Goal: Task Accomplishment & Management: Manage account settings

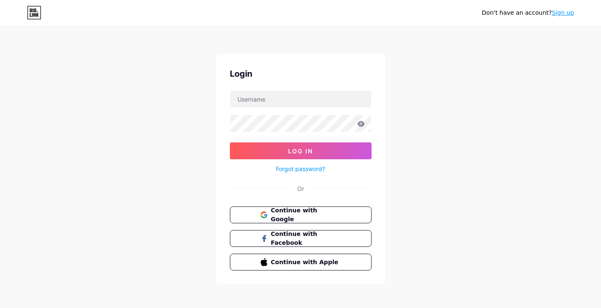
click at [438, 216] on div "Don't have an account? Sign up Login Log In Forgot password? Or Continue with G…" at bounding box center [300, 155] width 601 height 311
click at [272, 103] on input "text" at bounding box center [300, 99] width 141 height 17
paste input "a.alqahtani.505.a@gmail.com"
type input "a.alqahtani.505.a@gmail.com"
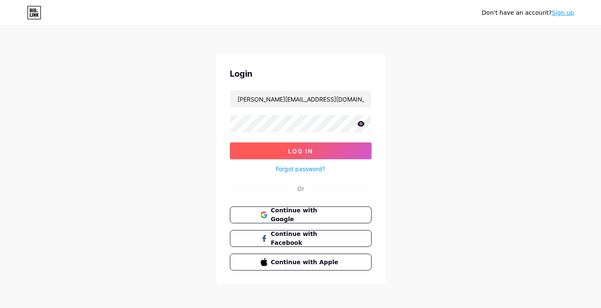
click at [299, 151] on span "Log In" at bounding box center [300, 151] width 25 height 7
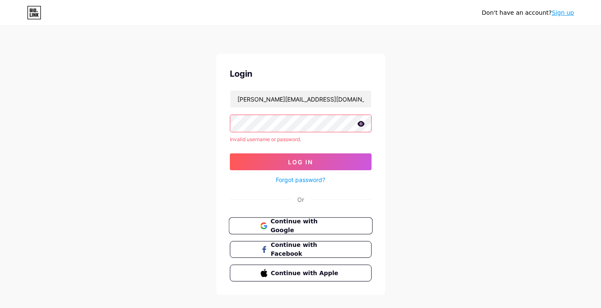
click at [295, 225] on span "Continue with Google" at bounding box center [305, 226] width 70 height 18
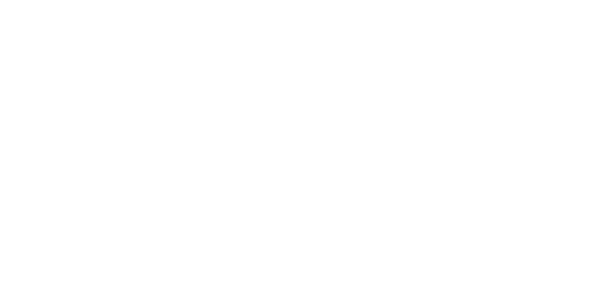
click at [186, 0] on html at bounding box center [303, 0] width 607 height 0
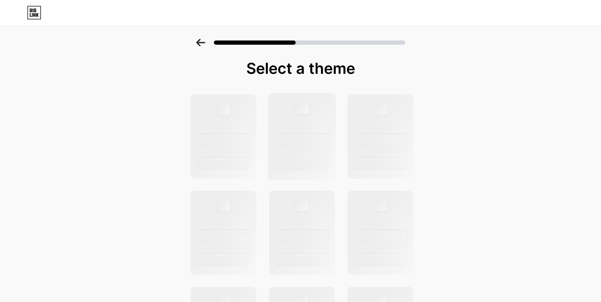
click at [313, 129] on div at bounding box center [302, 128] width 54 height 9
click at [364, 100] on div at bounding box center [380, 136] width 68 height 87
click at [303, 118] on div at bounding box center [302, 136] width 68 height 87
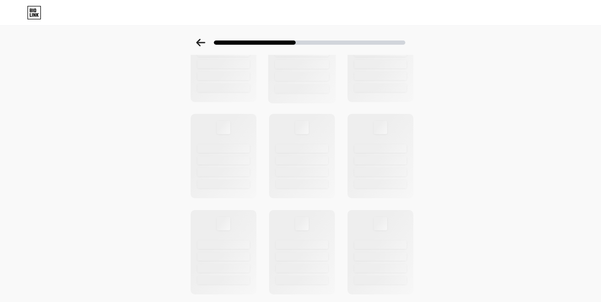
scroll to position [43, 0]
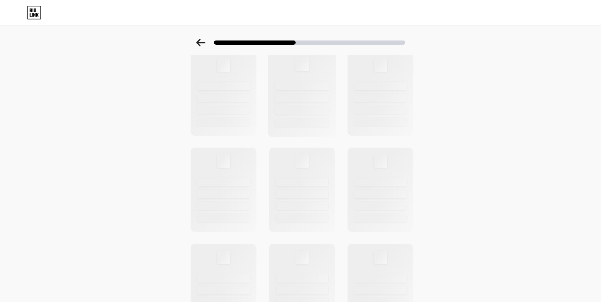
click at [295, 101] on div at bounding box center [302, 98] width 54 height 9
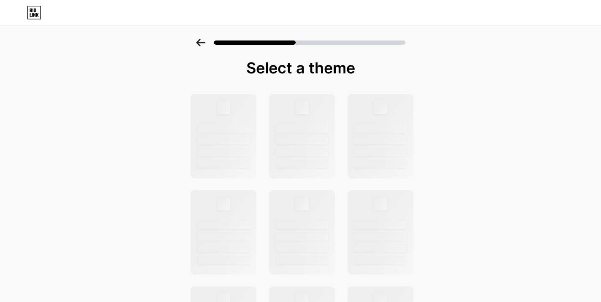
scroll to position [0, 0]
click at [307, 128] on div at bounding box center [302, 128] width 54 height 9
click at [256, 110] on div at bounding box center [223, 136] width 68 height 87
click at [300, 114] on div at bounding box center [302, 136] width 68 height 87
click at [360, 116] on div at bounding box center [380, 136] width 68 height 87
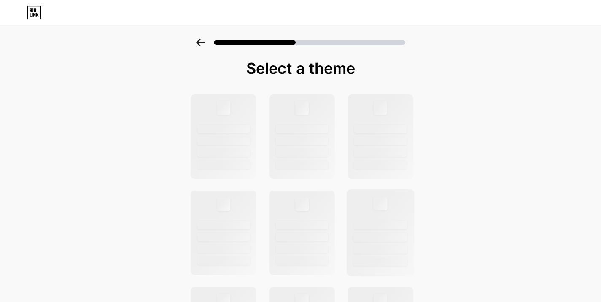
click at [359, 195] on div at bounding box center [380, 232] width 68 height 87
click at [205, 44] on icon at bounding box center [200, 43] width 9 height 8
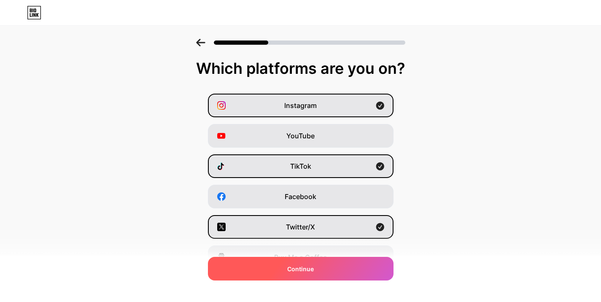
click at [338, 268] on div "Continue" at bounding box center [301, 269] width 186 height 24
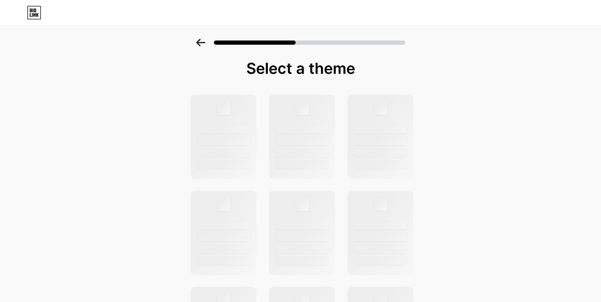
click at [553, 176] on div "Select a theme" at bounding box center [300, 302] width 601 height 526
click at [54, 99] on div "Select a theme" at bounding box center [300, 302] width 601 height 526
